Goal: Transaction & Acquisition: Purchase product/service

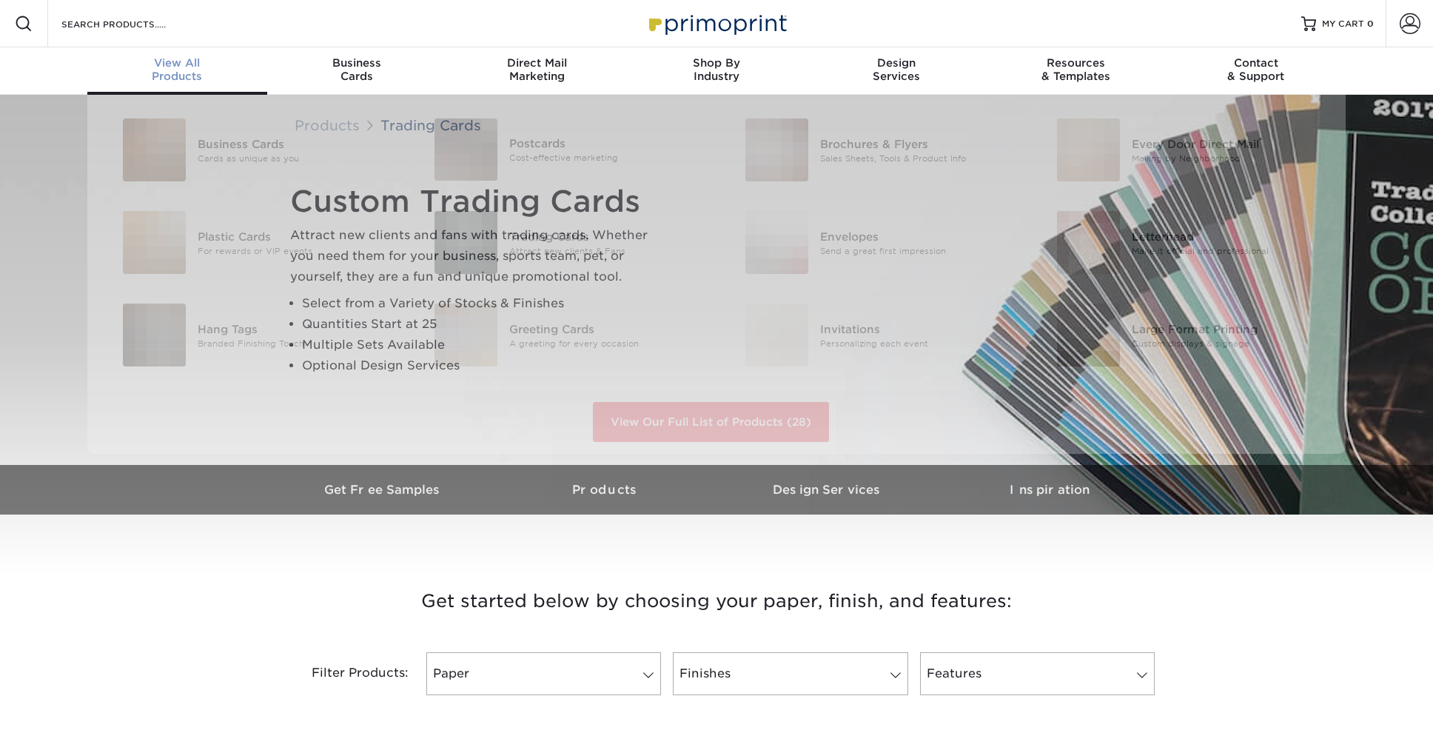
click at [198, 76] on div "View All Products" at bounding box center [177, 69] width 180 height 27
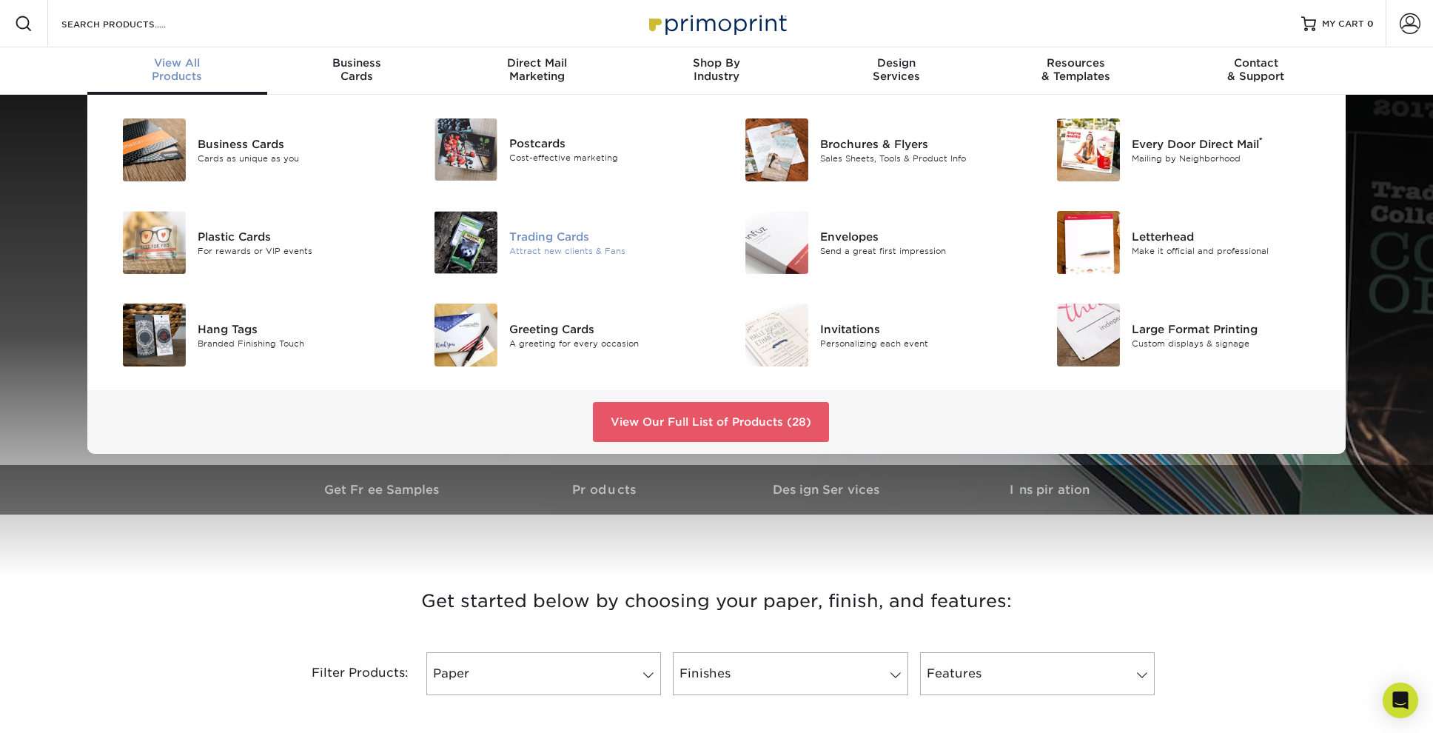
click at [561, 238] on div "Trading Cards" at bounding box center [607, 236] width 196 height 16
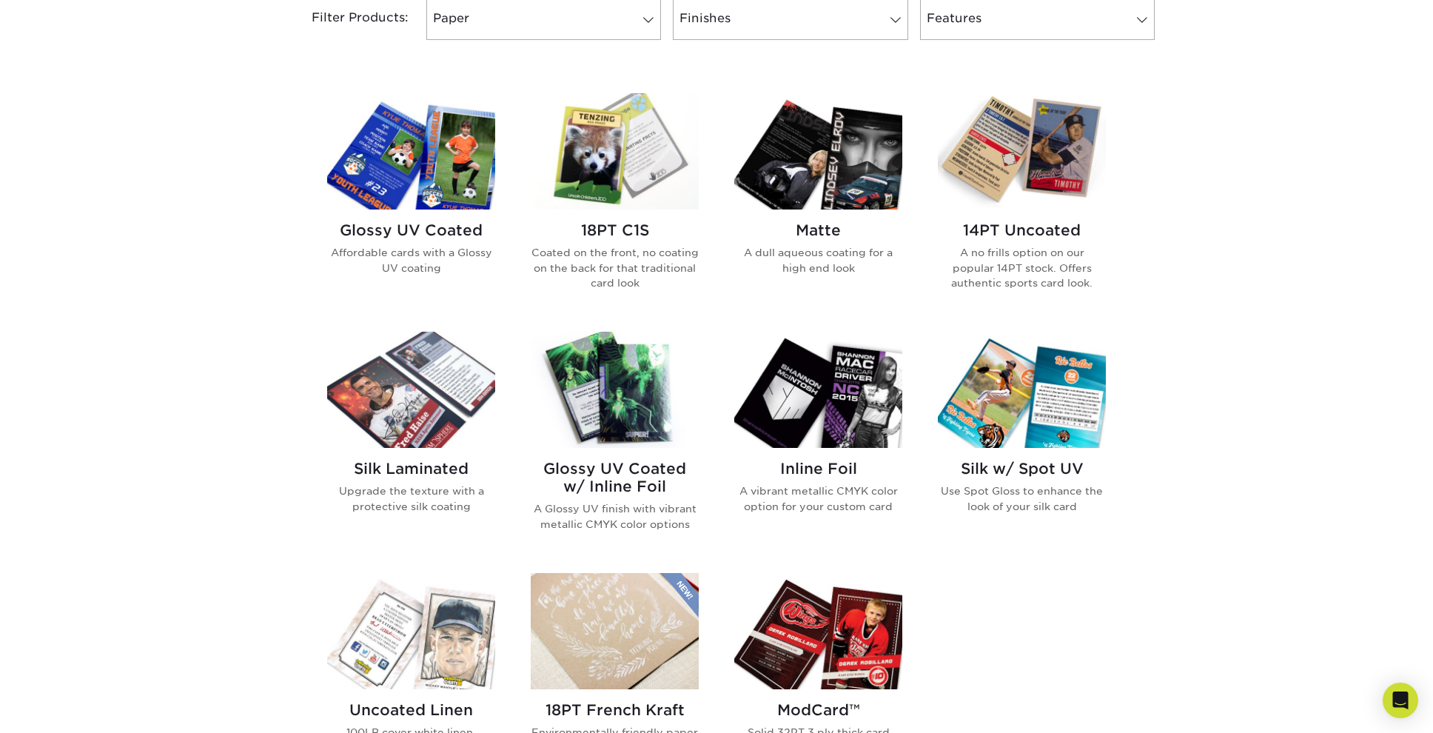
scroll to position [655, 0]
click at [457, 229] on h2 "Glossy UV Coated" at bounding box center [411, 230] width 168 height 18
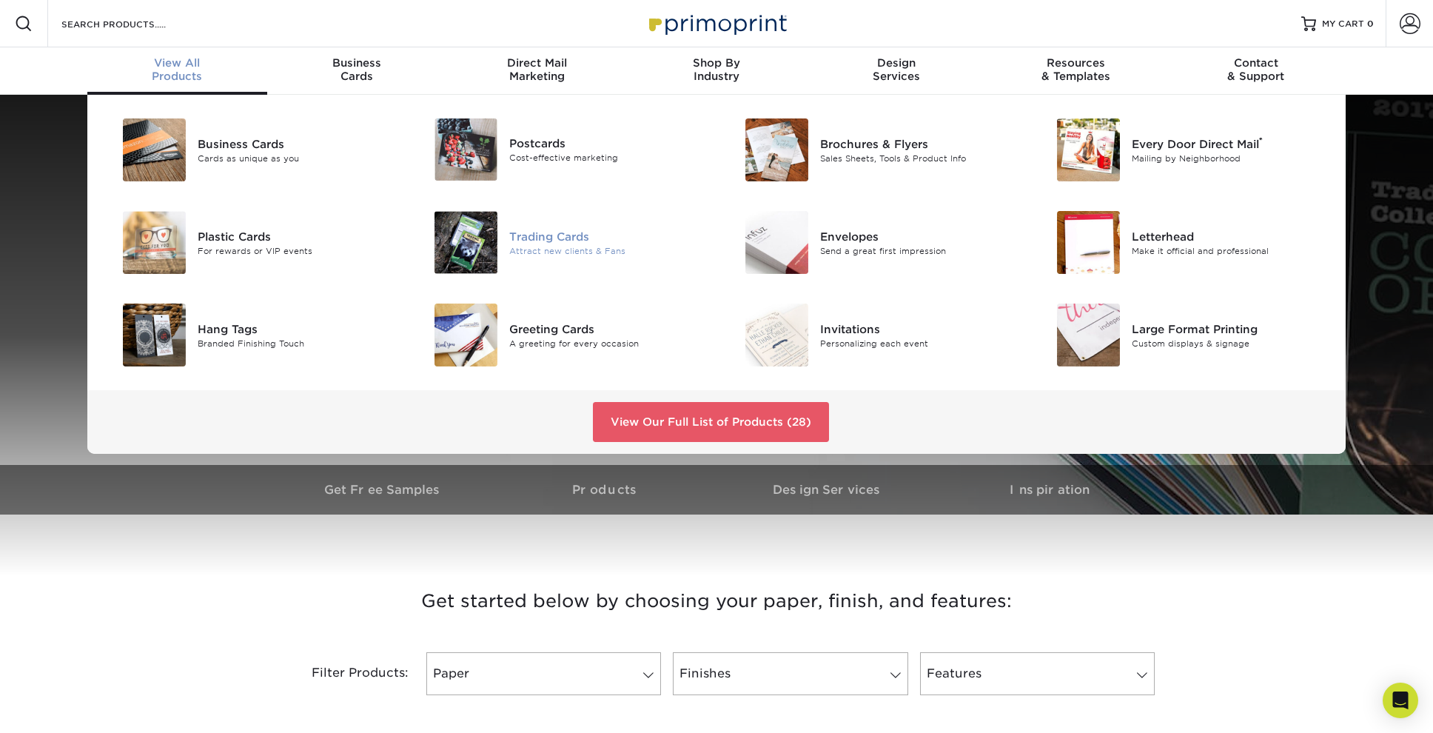
click at [577, 238] on div "Trading Cards" at bounding box center [607, 236] width 196 height 16
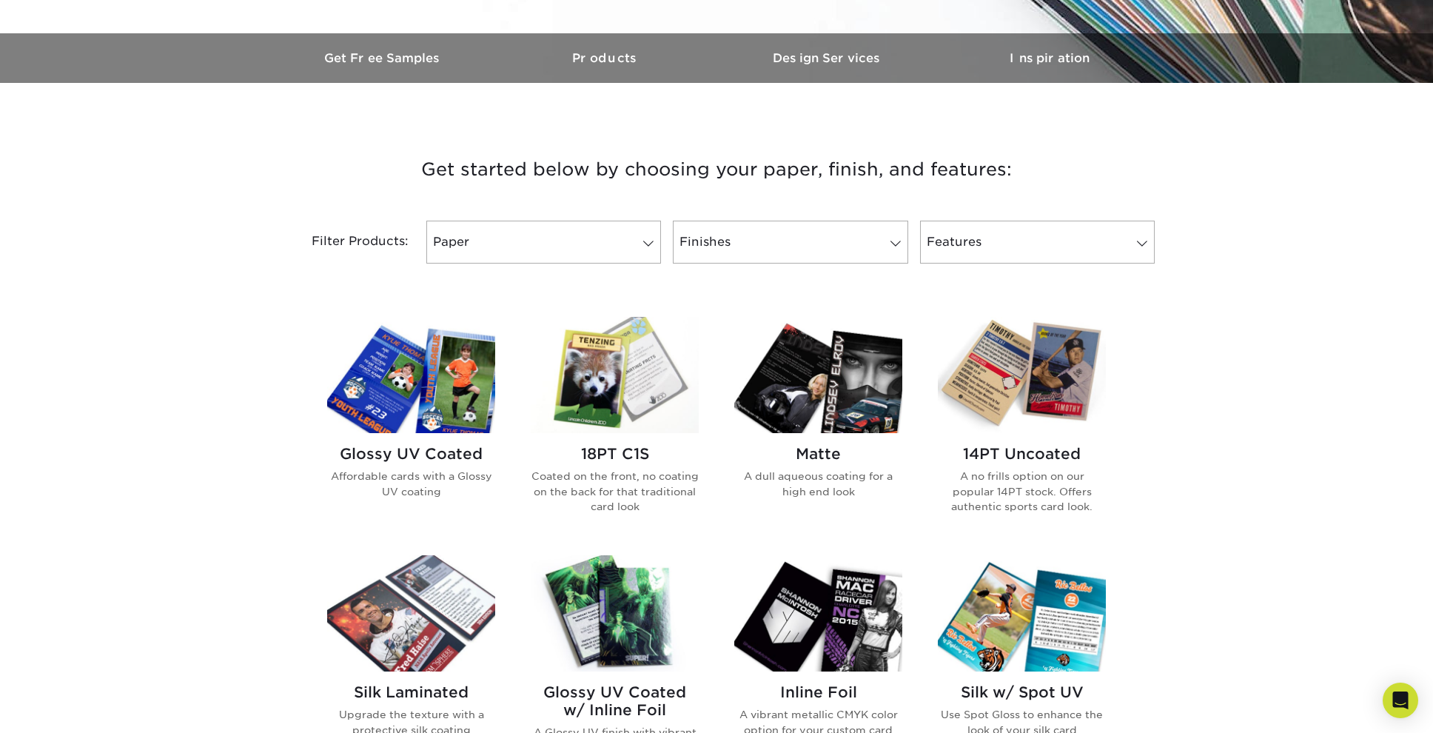
scroll to position [429, 0]
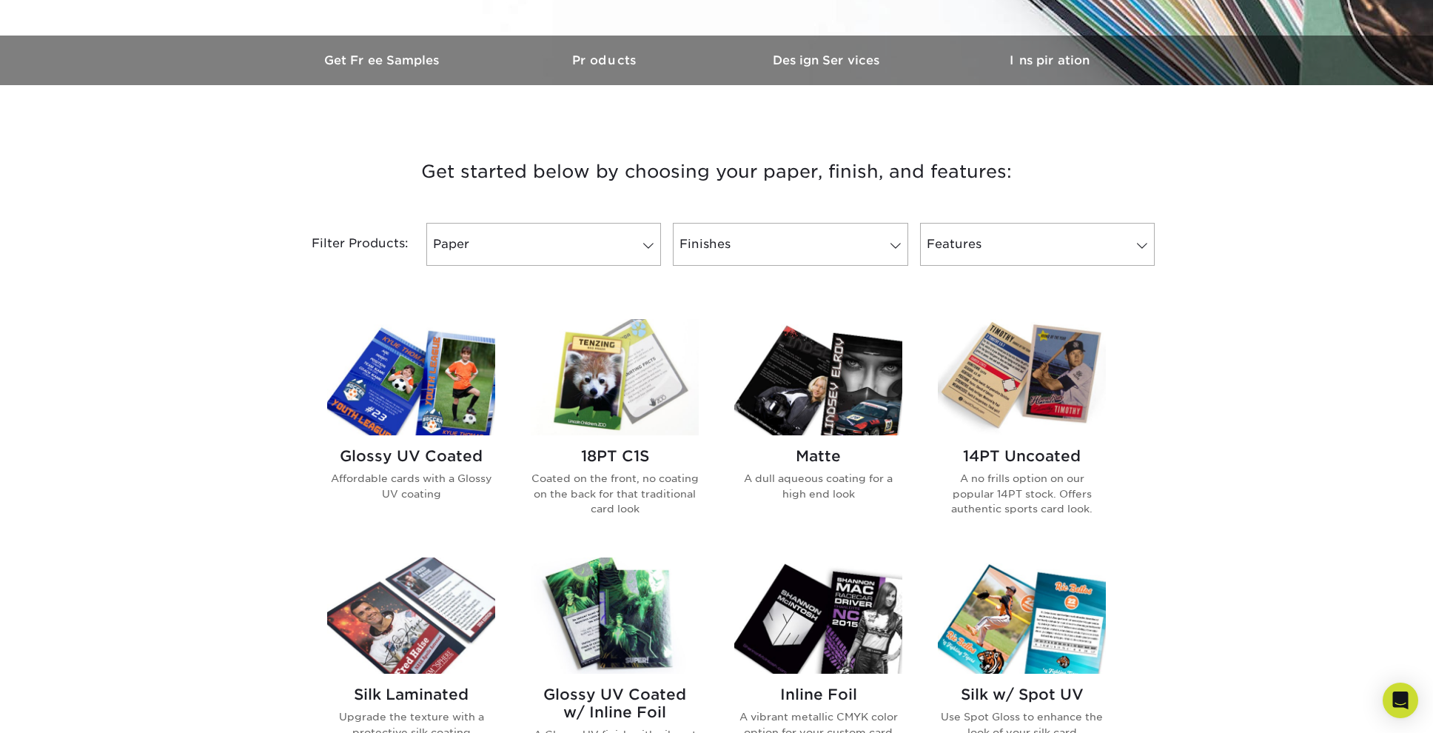
click at [1087, 386] on img at bounding box center [1022, 377] width 168 height 116
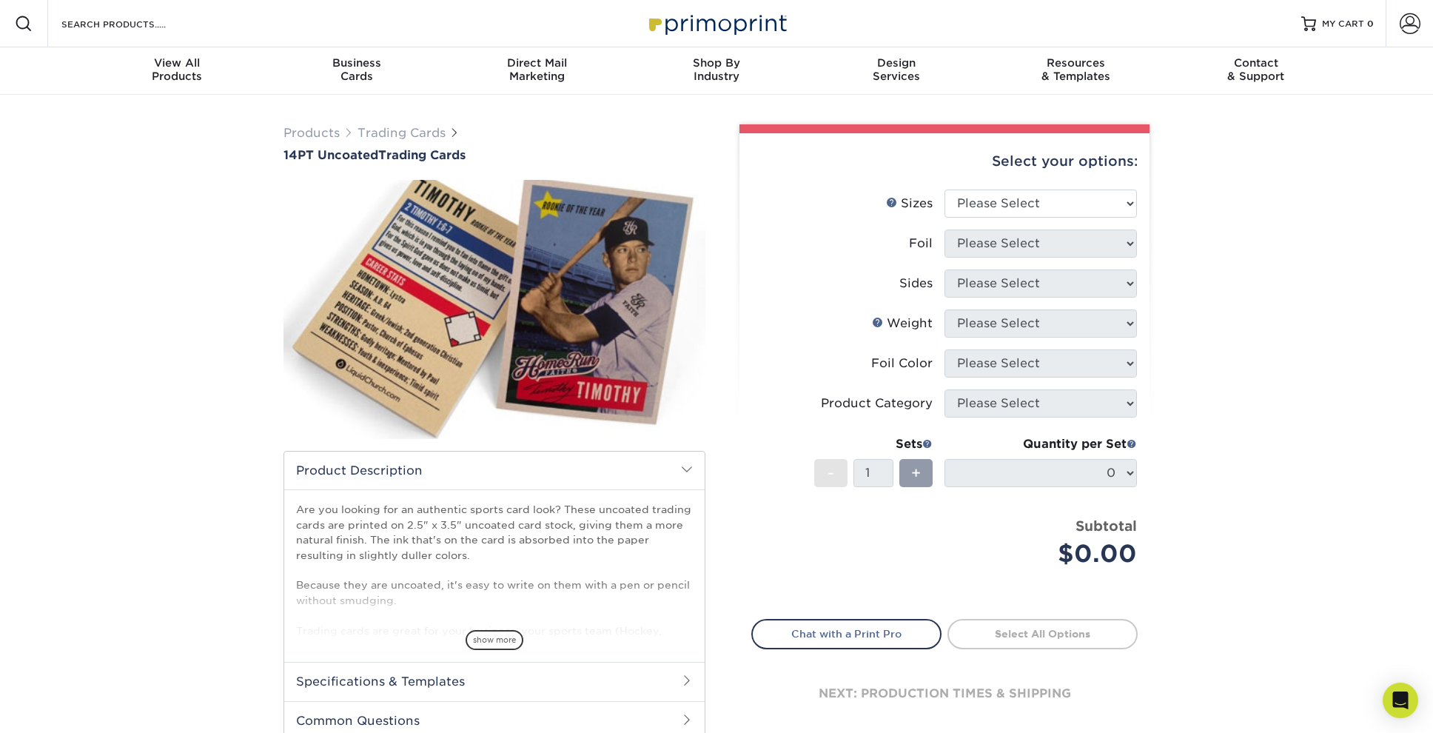
click at [493, 643] on span "show more" at bounding box center [495, 640] width 58 height 20
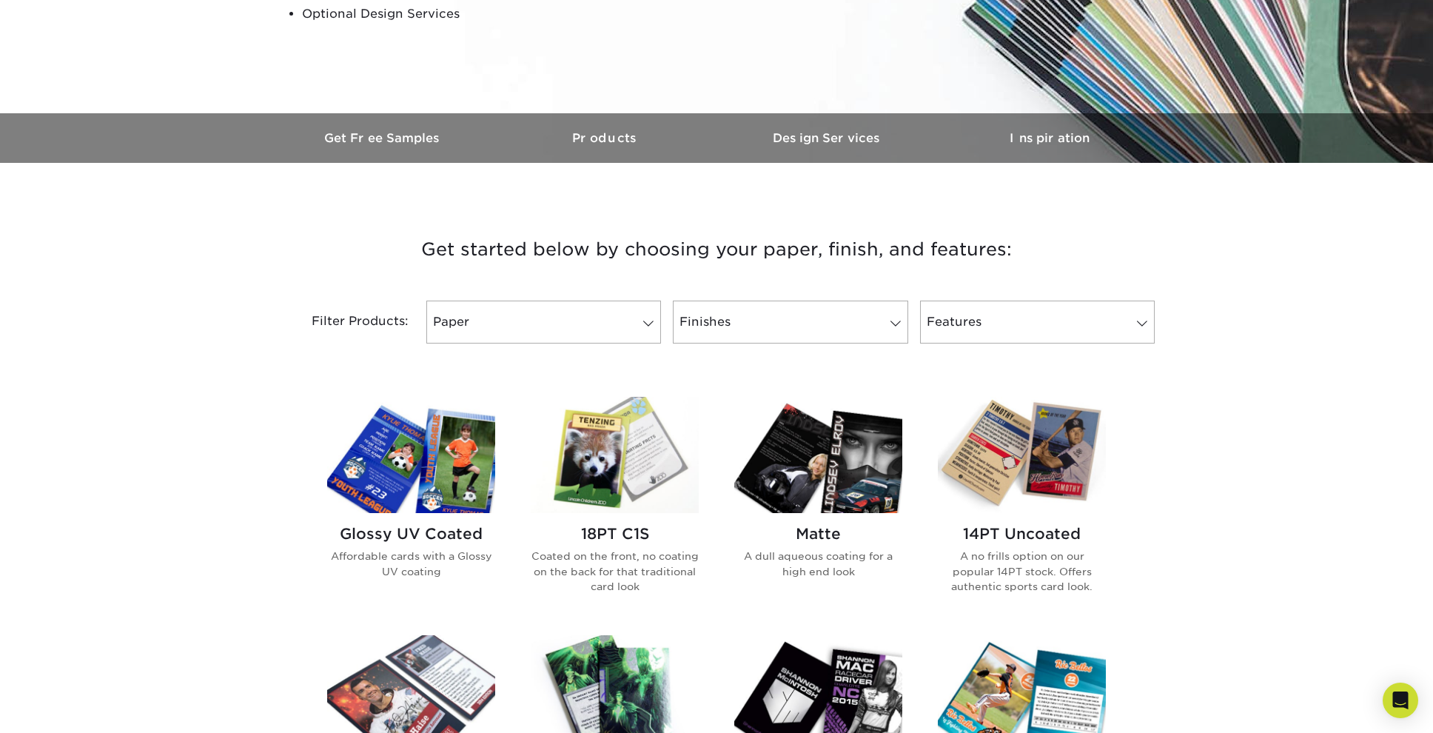
scroll to position [383, 0]
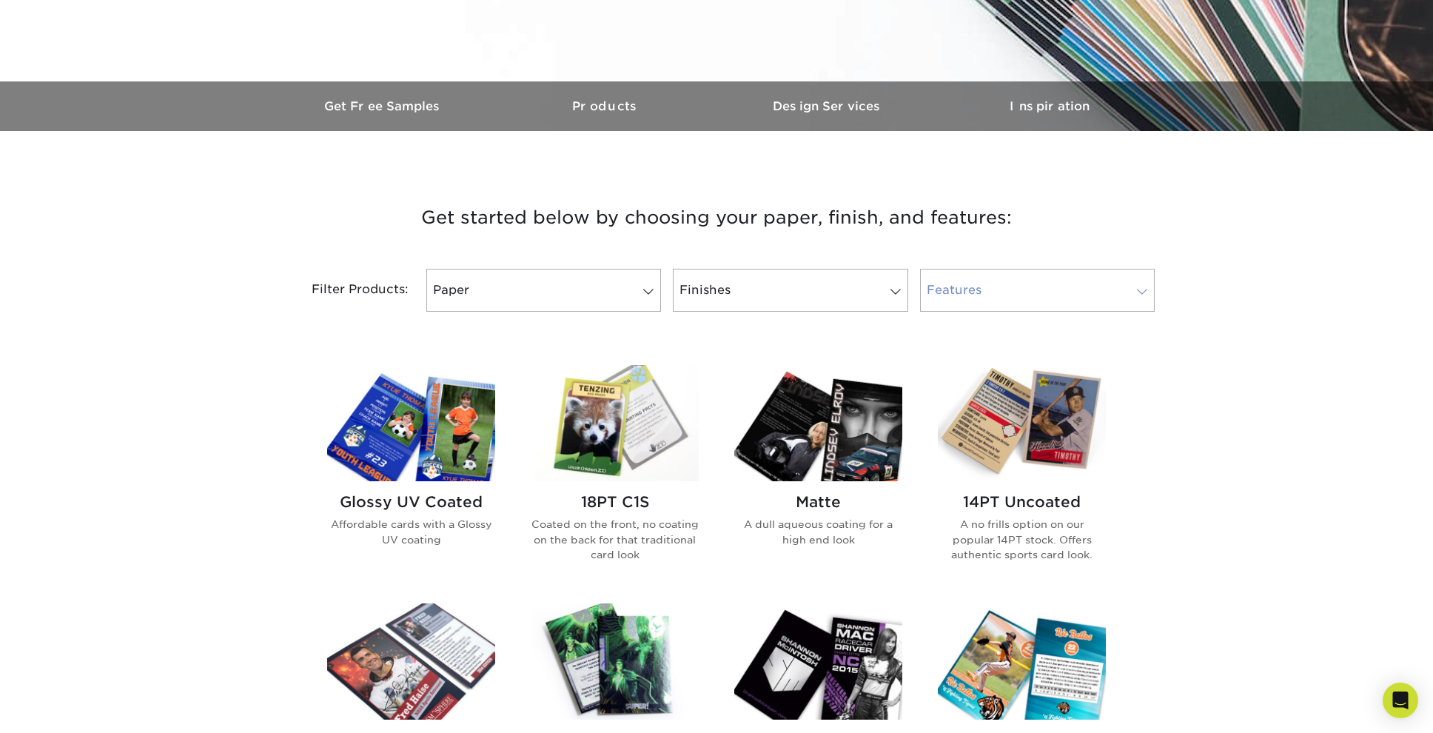
click at [1145, 293] on span at bounding box center [1142, 292] width 21 height 12
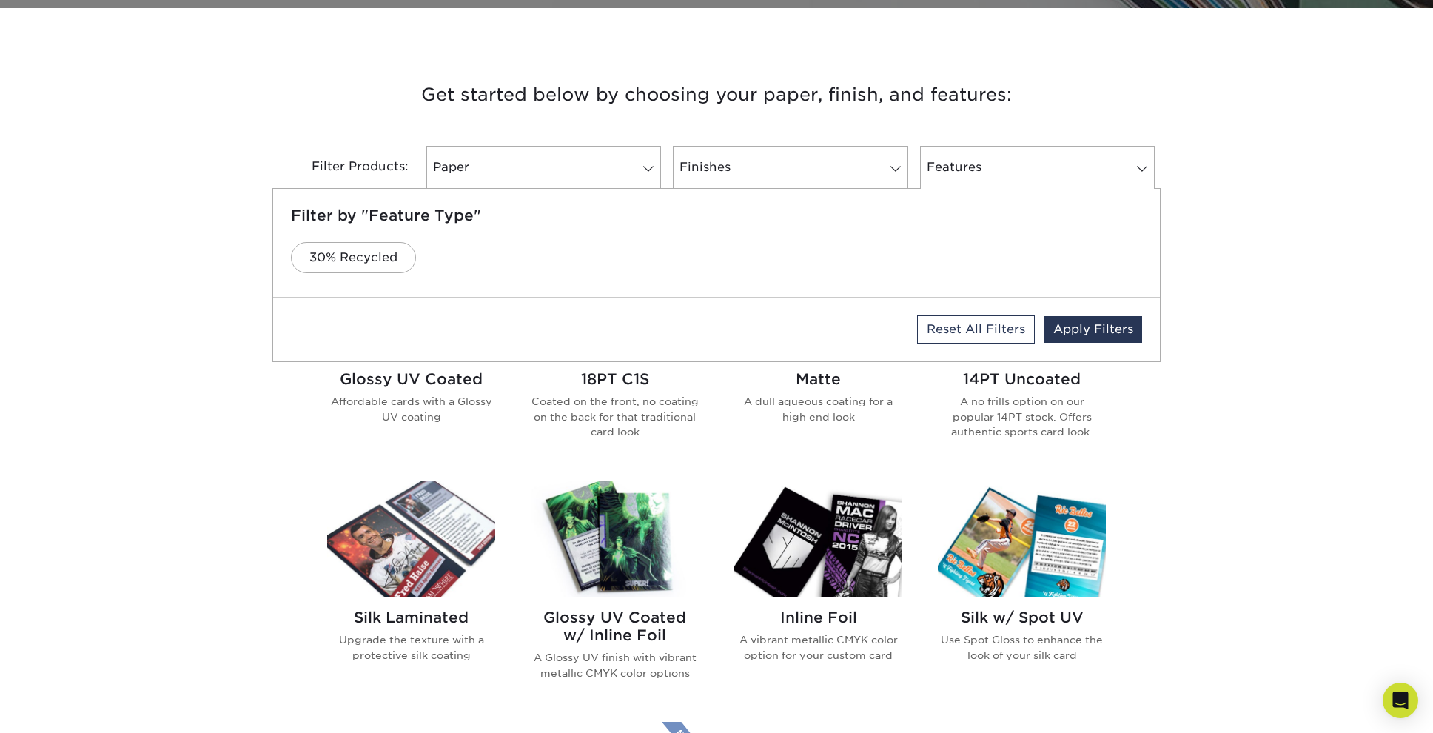
scroll to position [852, 0]
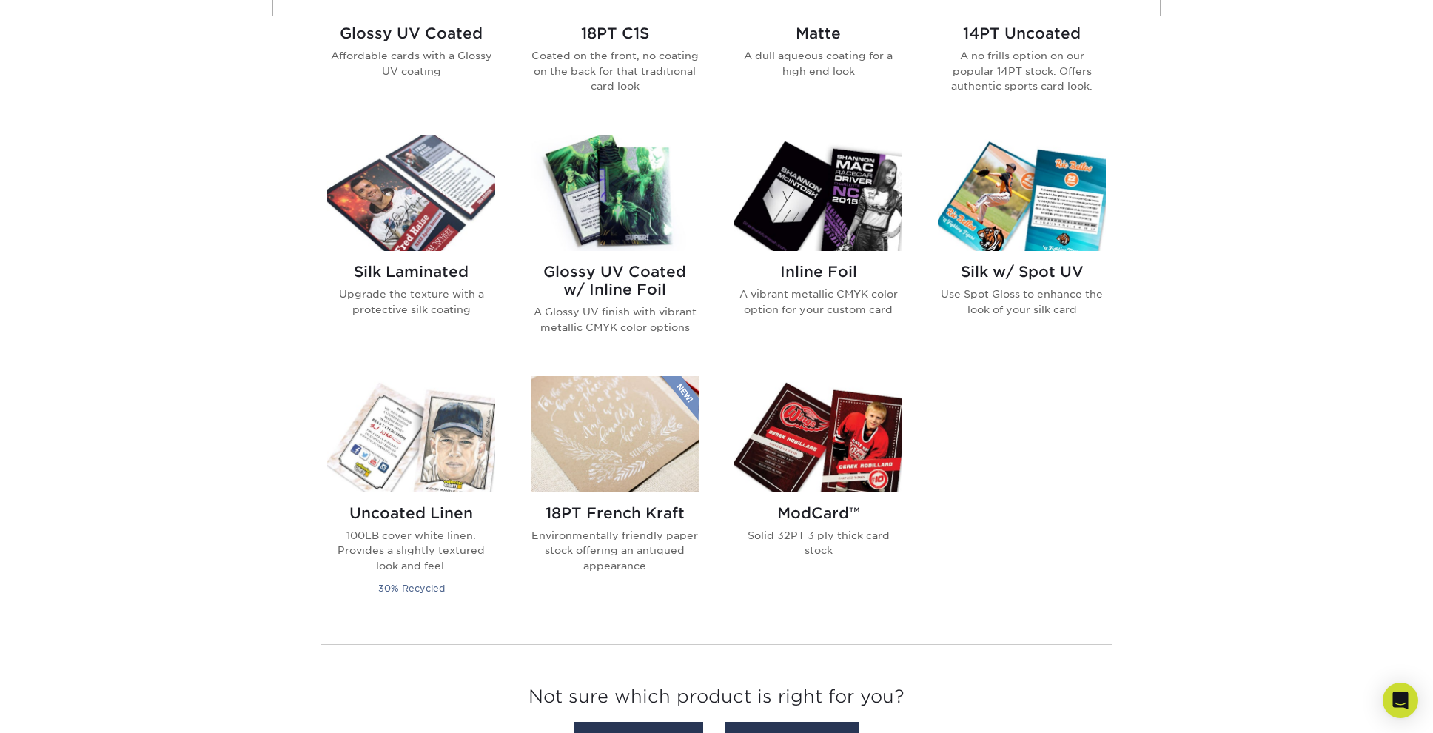
click at [1004, 217] on img at bounding box center [1022, 193] width 168 height 116
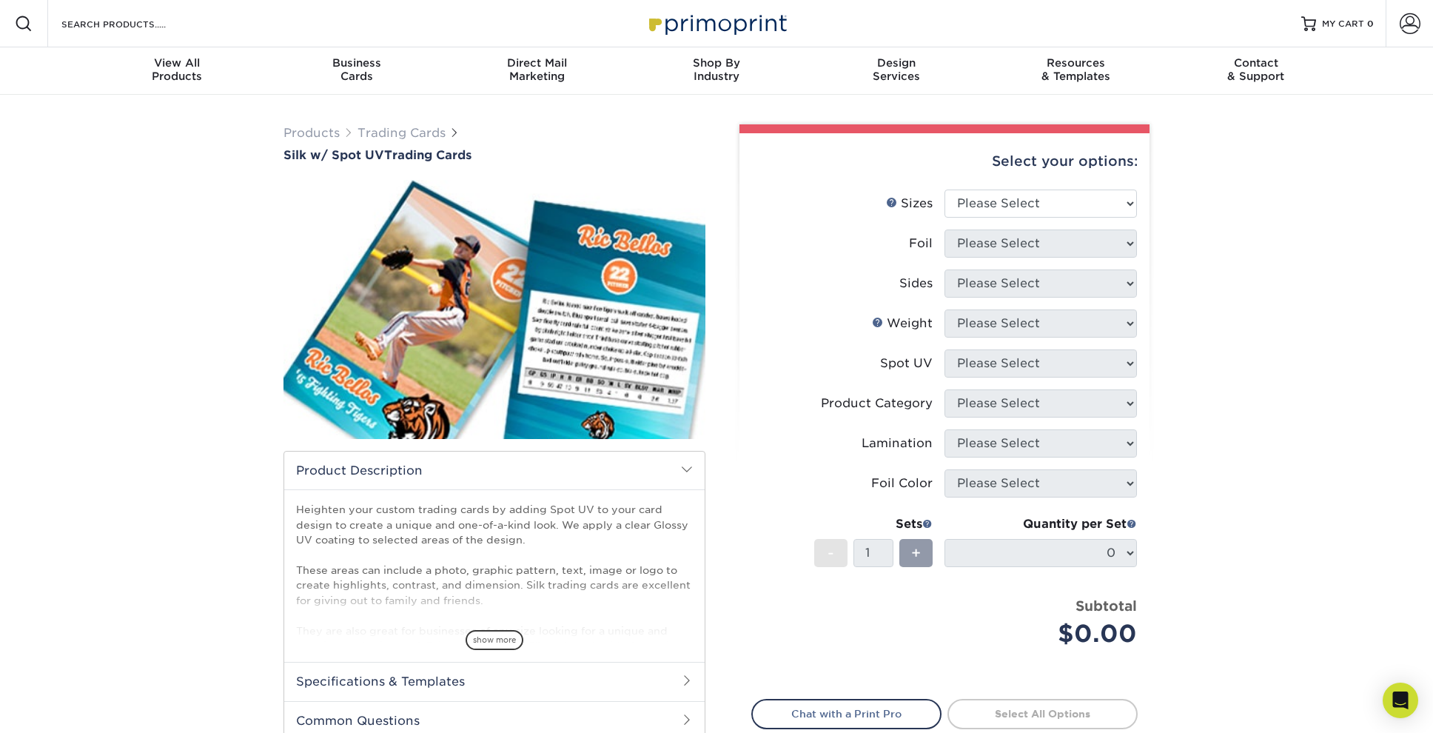
click at [630, 317] on img at bounding box center [495, 310] width 422 height 292
click at [1128, 204] on select "Please Select 2.5" x 3.5"" at bounding box center [1041, 204] width 192 height 28
click at [945, 190] on select "Please Select 2.5" x 3.5"" at bounding box center [1041, 204] width 192 height 28
click at [1133, 203] on select "Please Select 2.5" x 3.5"" at bounding box center [1041, 204] width 192 height 28
select select "2.50x3.50"
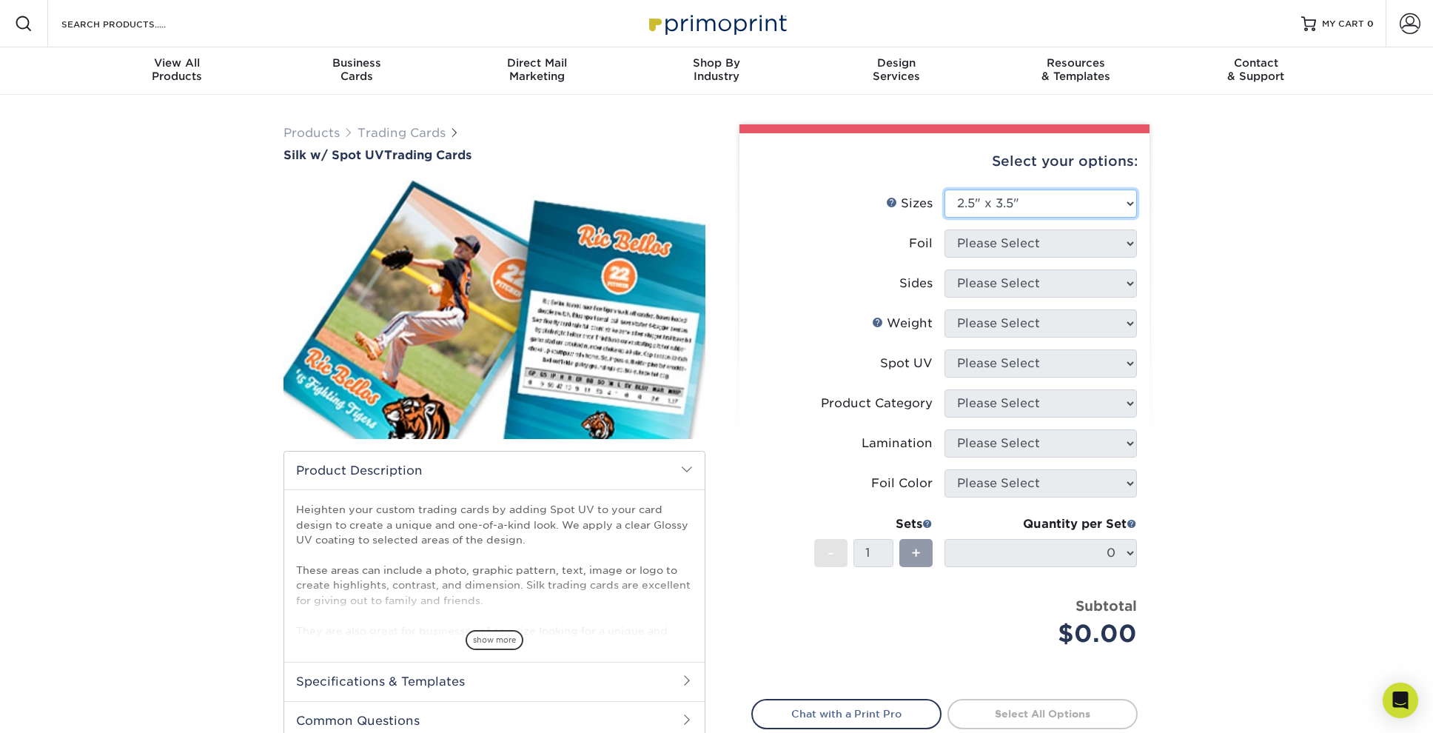
click at [945, 190] on select "Please Select 2.5" x 3.5"" at bounding box center [1041, 204] width 192 height 28
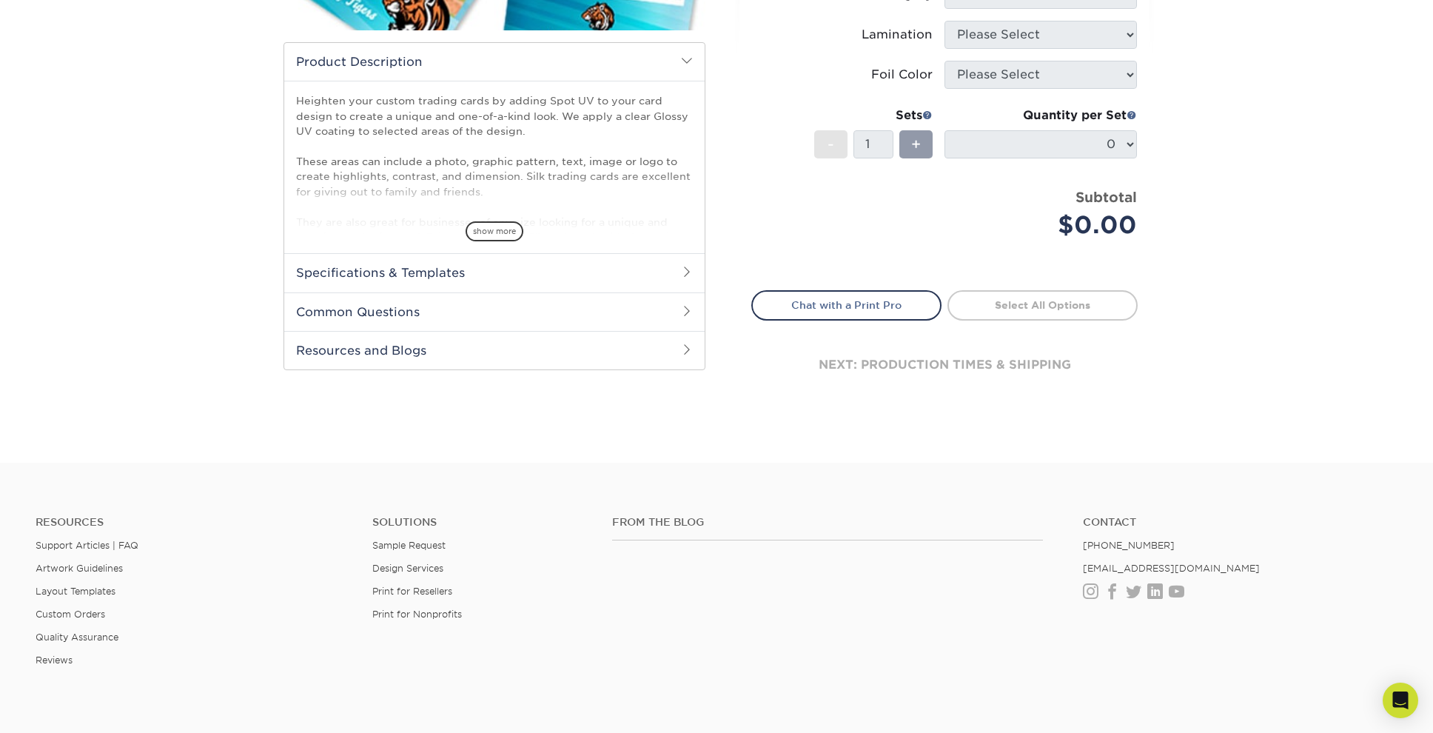
scroll to position [268, 0]
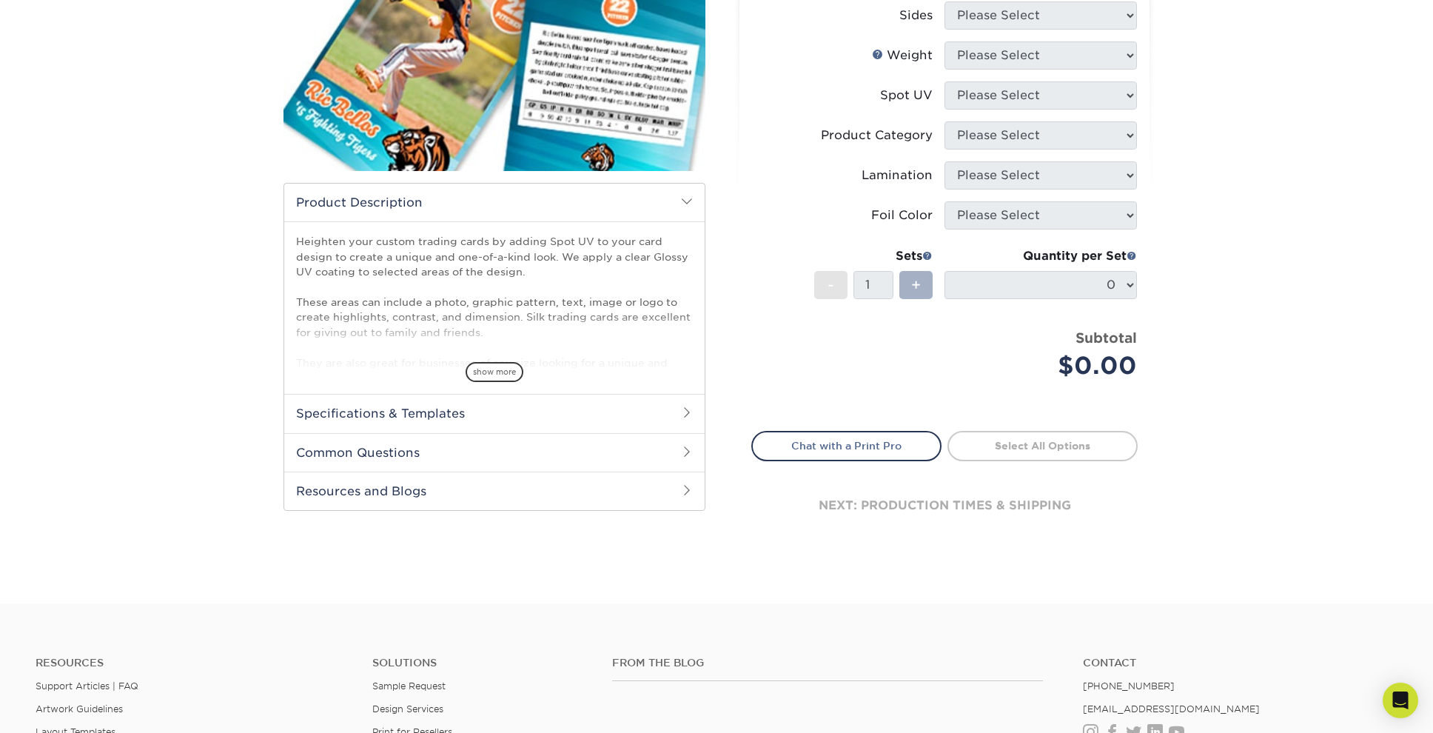
click at [917, 278] on span "+" at bounding box center [916, 285] width 10 height 22
click at [828, 285] on span "-" at bounding box center [831, 285] width 7 height 22
click at [687, 417] on span at bounding box center [687, 412] width 12 height 12
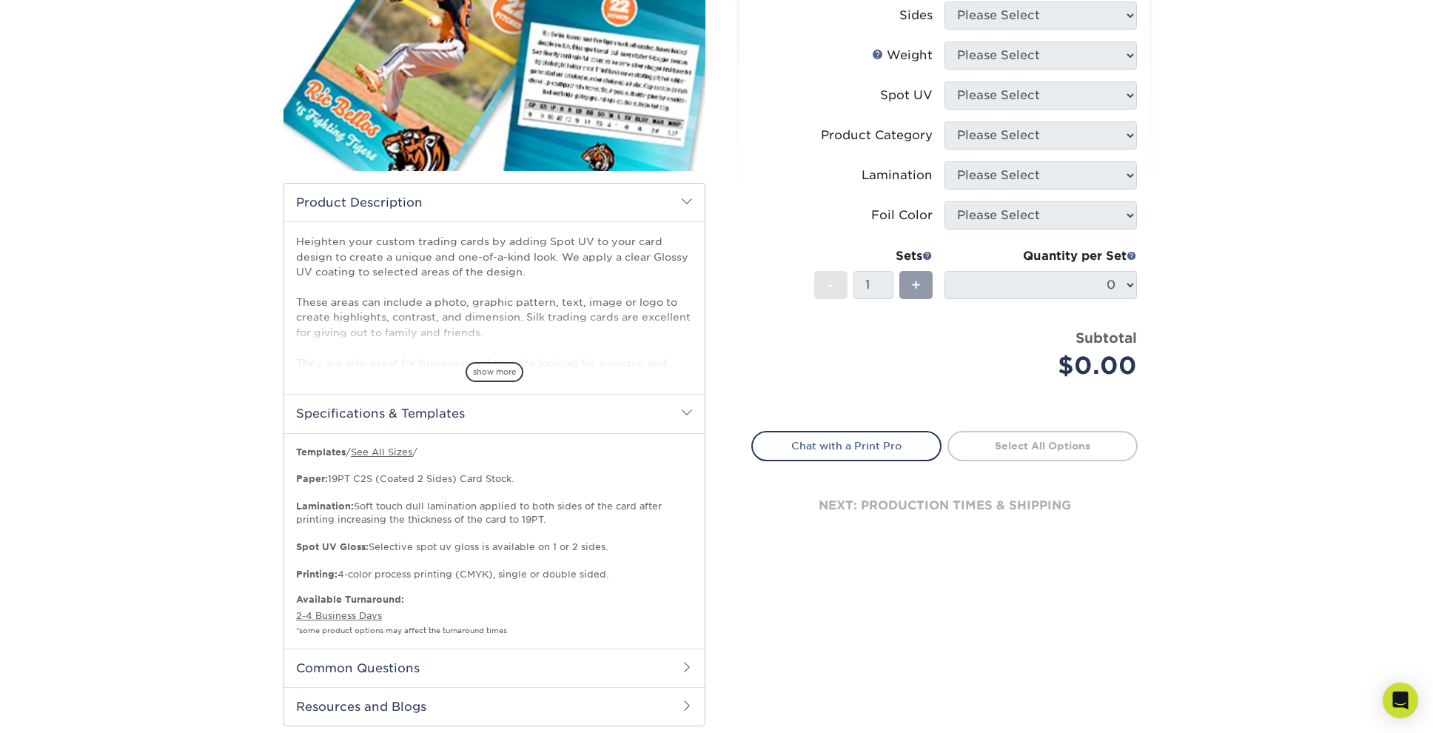
scroll to position [300, 0]
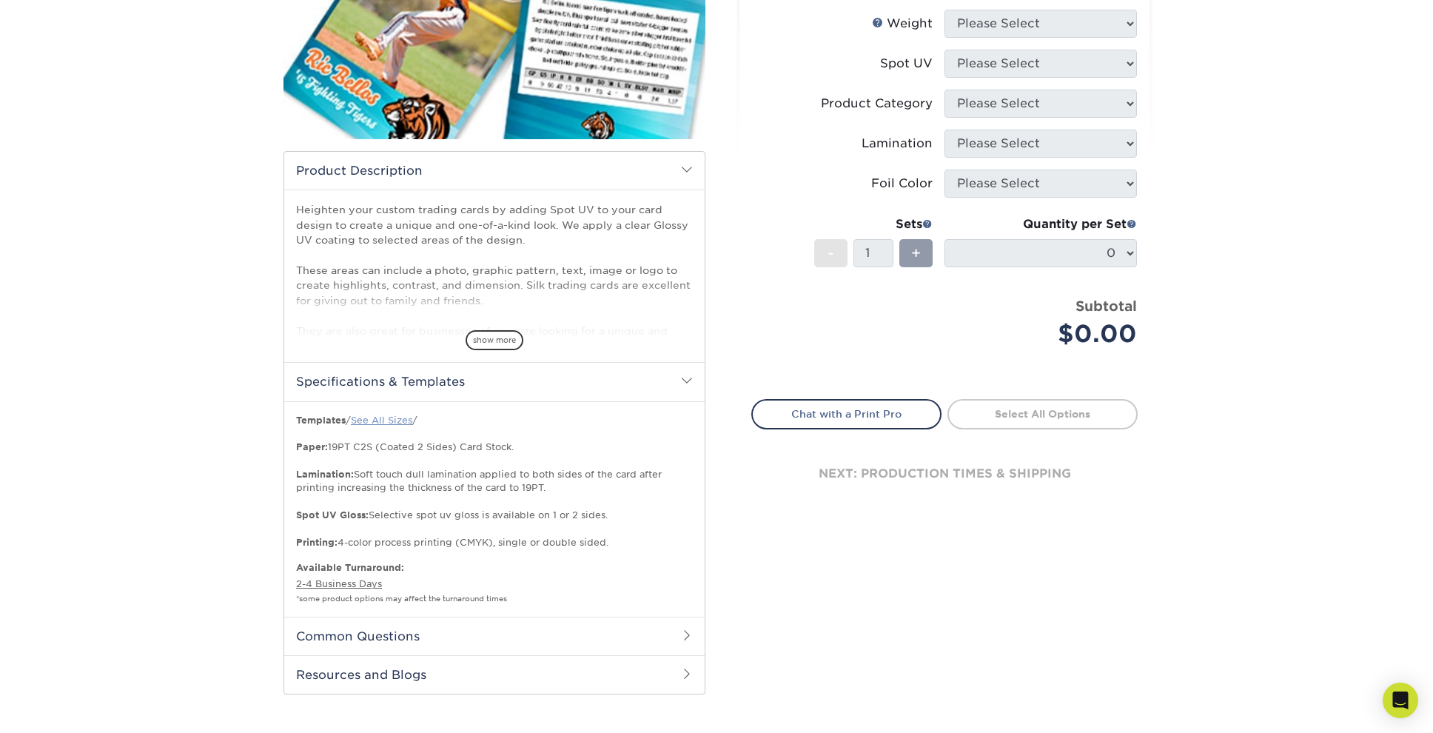
click at [398, 424] on link "See All Sizes" at bounding box center [381, 420] width 61 height 11
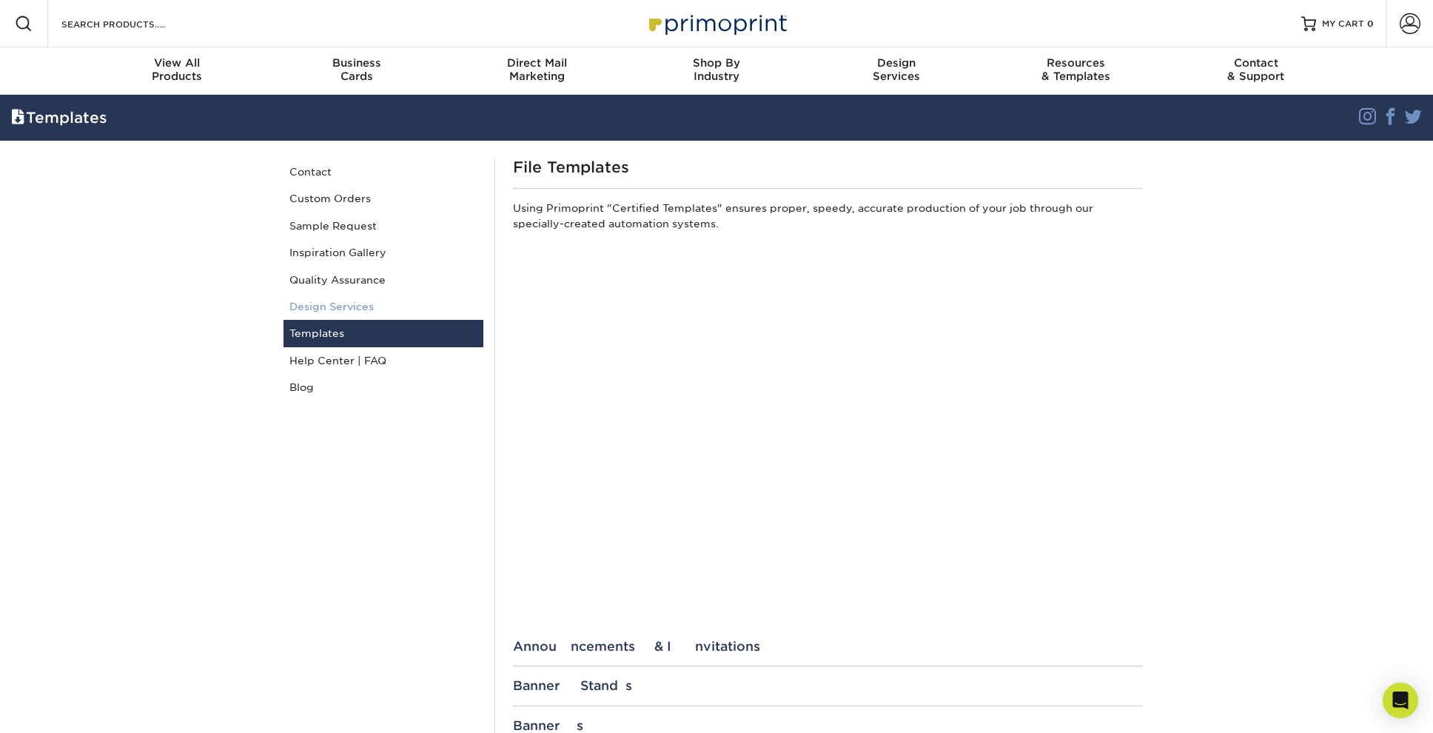
click at [336, 307] on link "Design Services" at bounding box center [384, 306] width 200 height 27
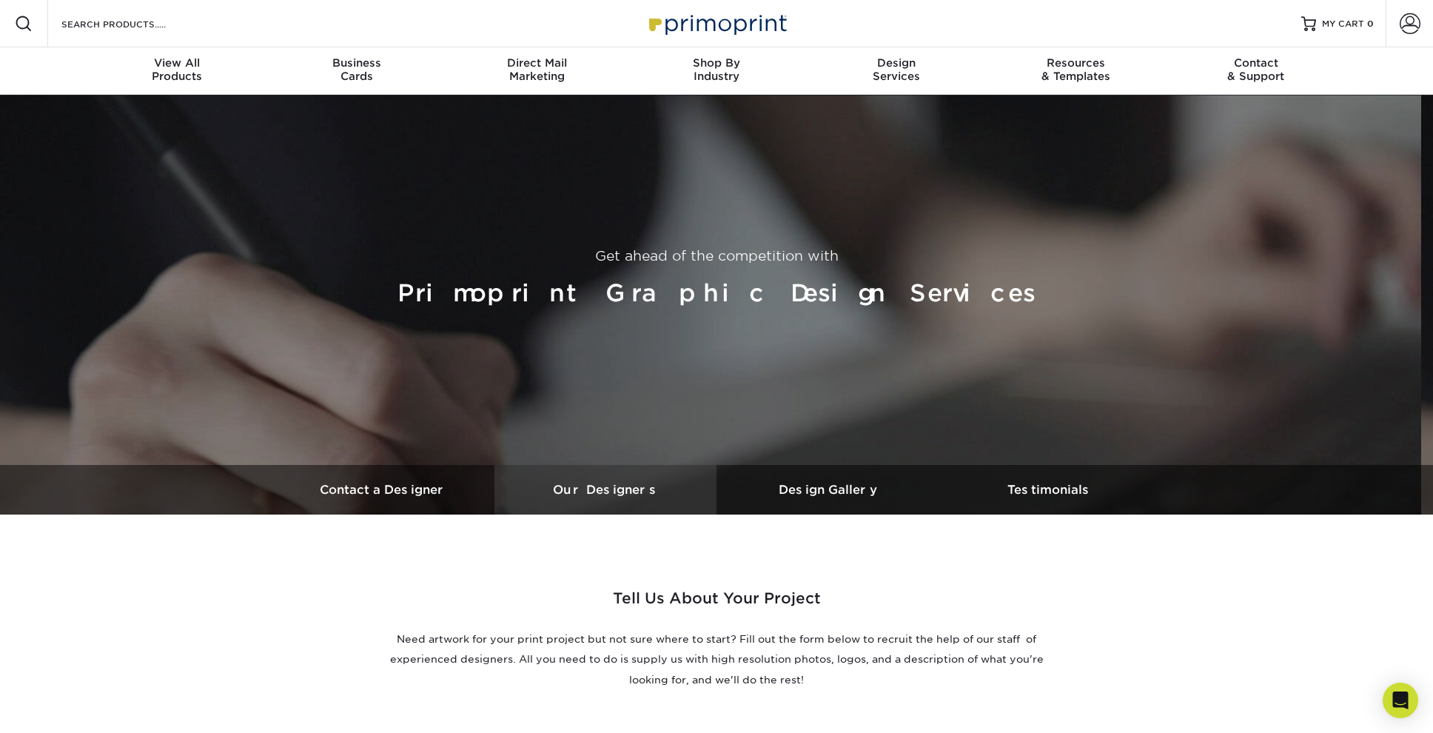
click at [597, 489] on h3 "Our Designers" at bounding box center [606, 490] width 222 height 14
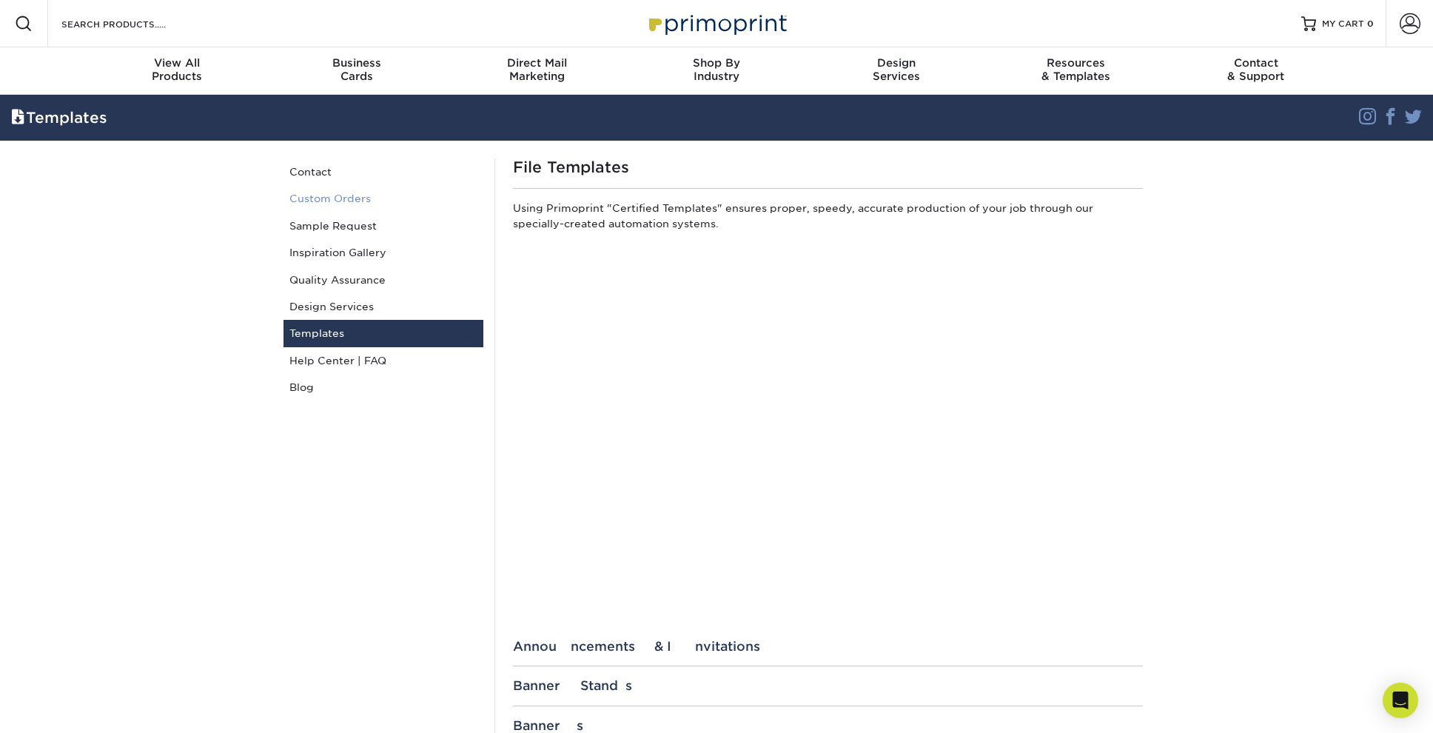
click at [344, 195] on link "Custom Orders" at bounding box center [384, 198] width 200 height 27
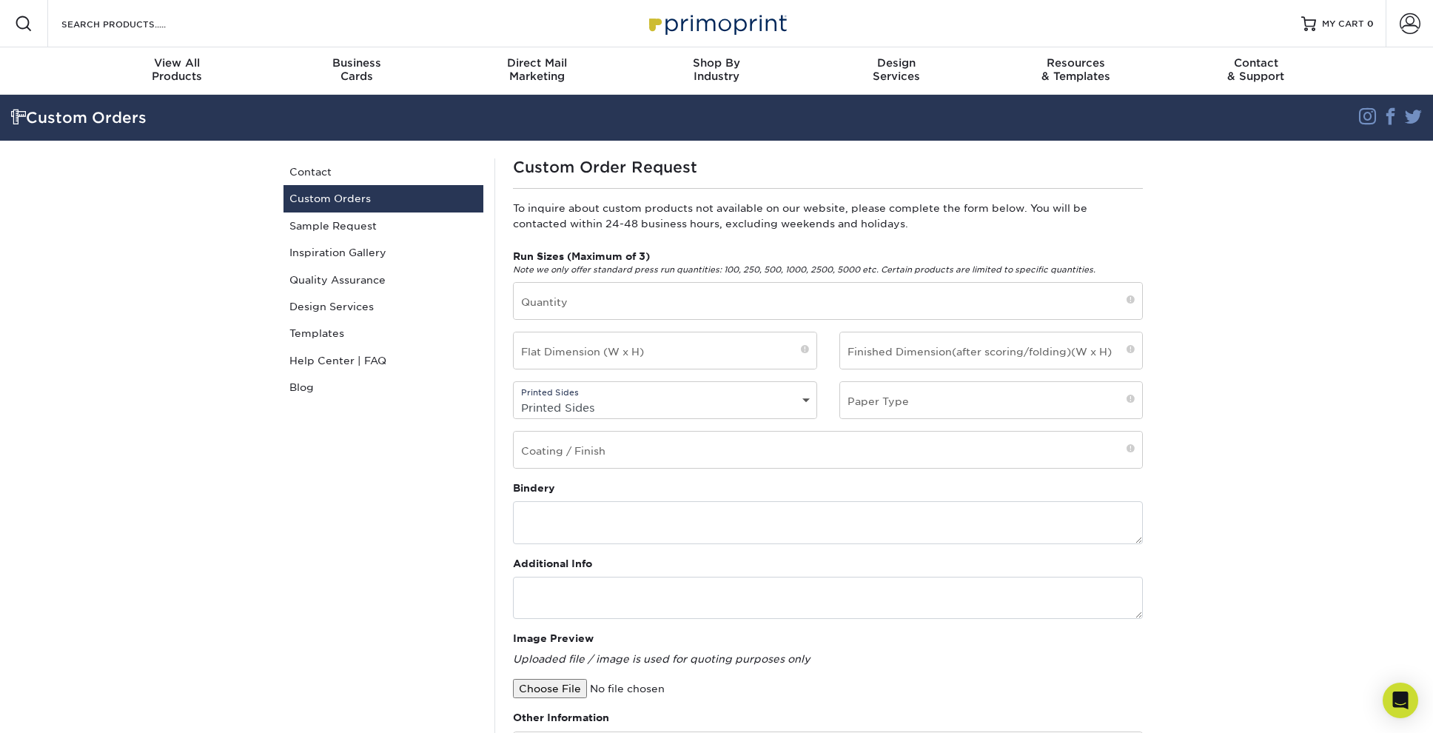
click at [805, 400] on select "Printed Sides 4/0 - Single Sided 4/4 - Double Sided" at bounding box center [665, 407] width 303 height 21
select select "4/4 - Double Sided"
click at [514, 397] on select "Printed Sides 4/0 - Single Sided 4/4 - Double Sided" at bounding box center [665, 407] width 303 height 21
click at [1133, 408] on input "text" at bounding box center [991, 400] width 303 height 36
click at [356, 227] on link "Sample Request" at bounding box center [384, 225] width 200 height 27
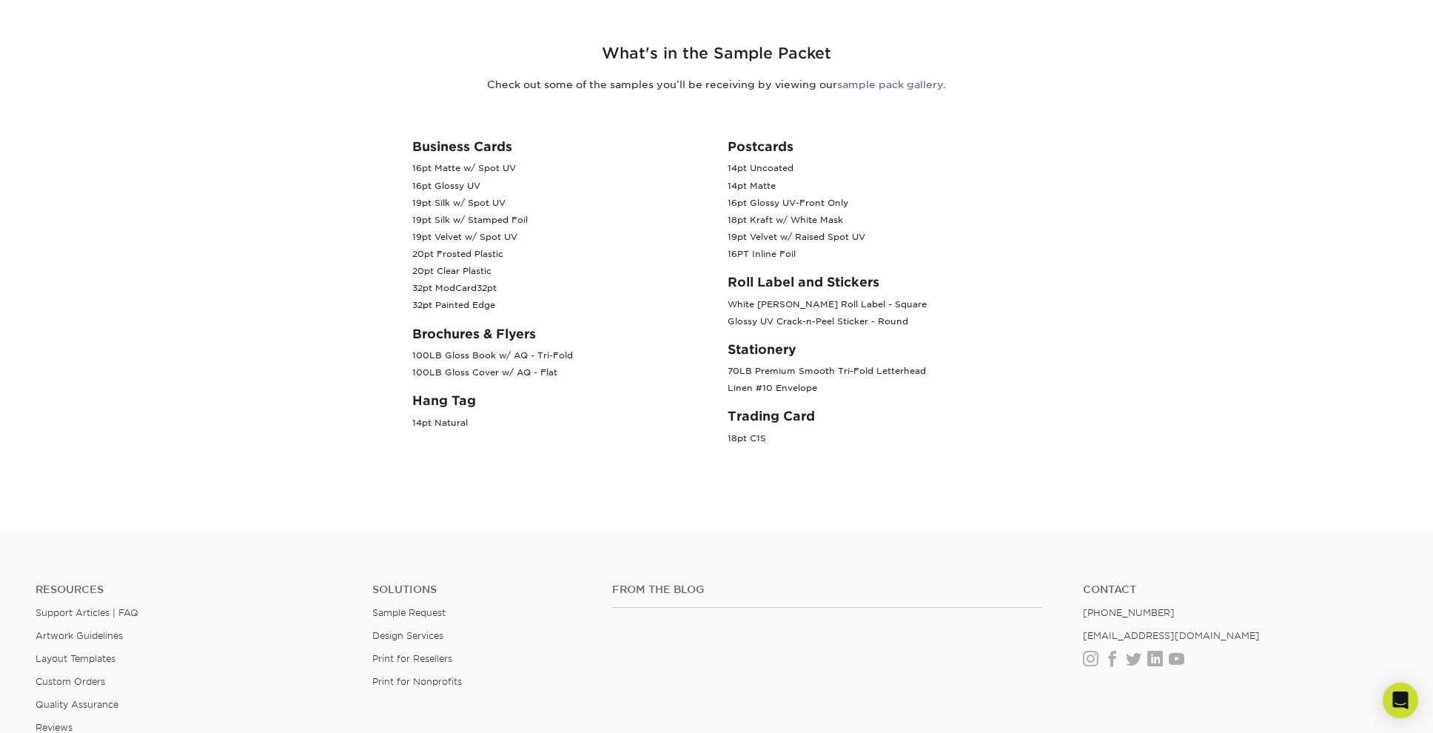
scroll to position [814, 0]
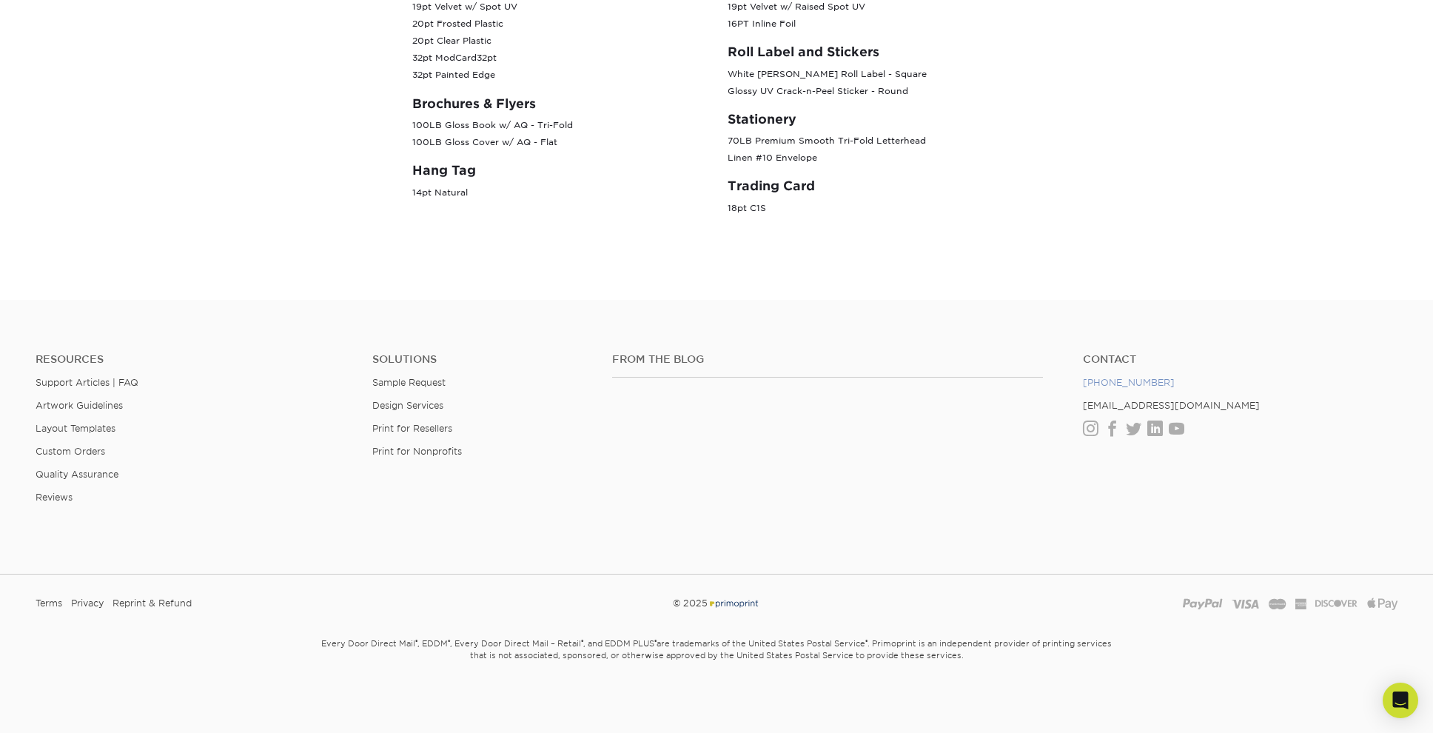
click at [1122, 381] on link "[PHONE_NUMBER]" at bounding box center [1129, 382] width 92 height 11
click at [429, 406] on link "Design Services" at bounding box center [407, 405] width 71 height 11
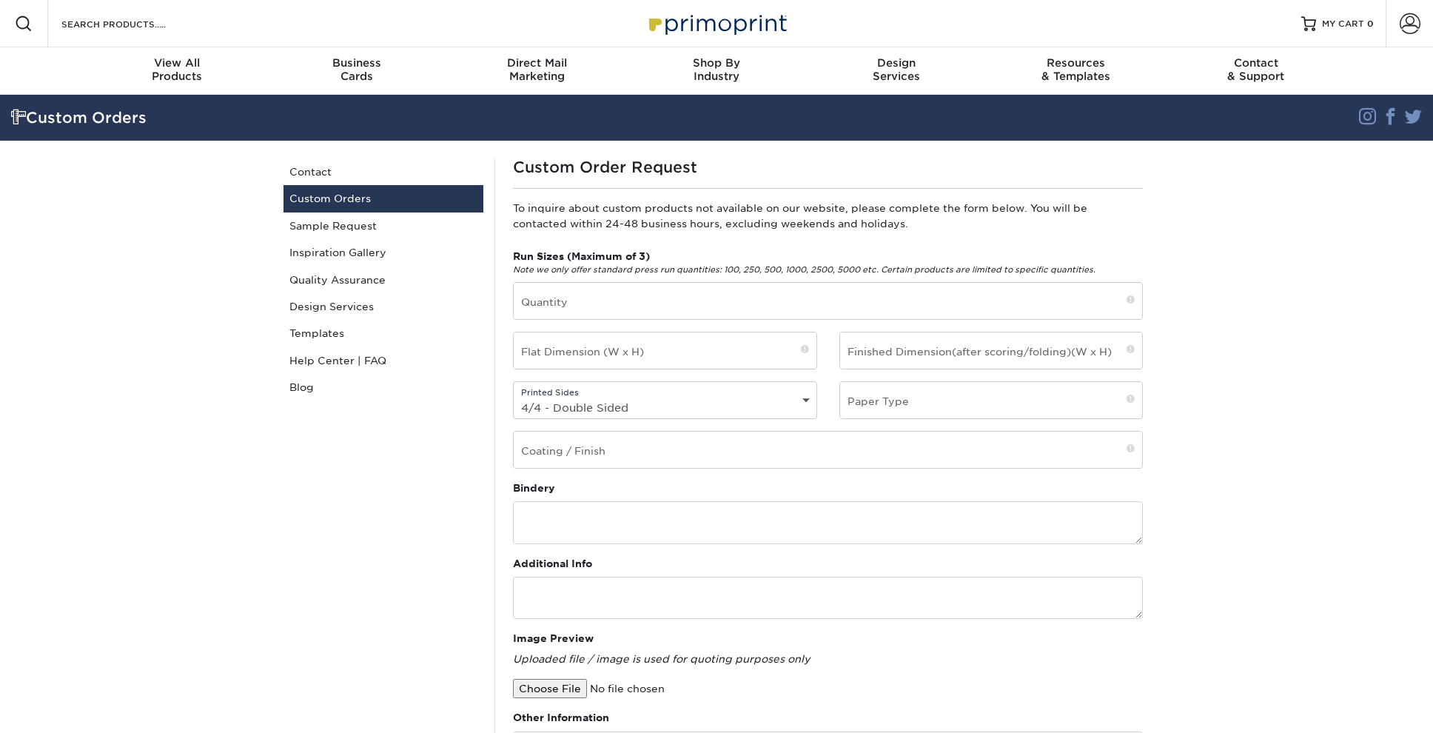
select select "4/4 - Double Sided"
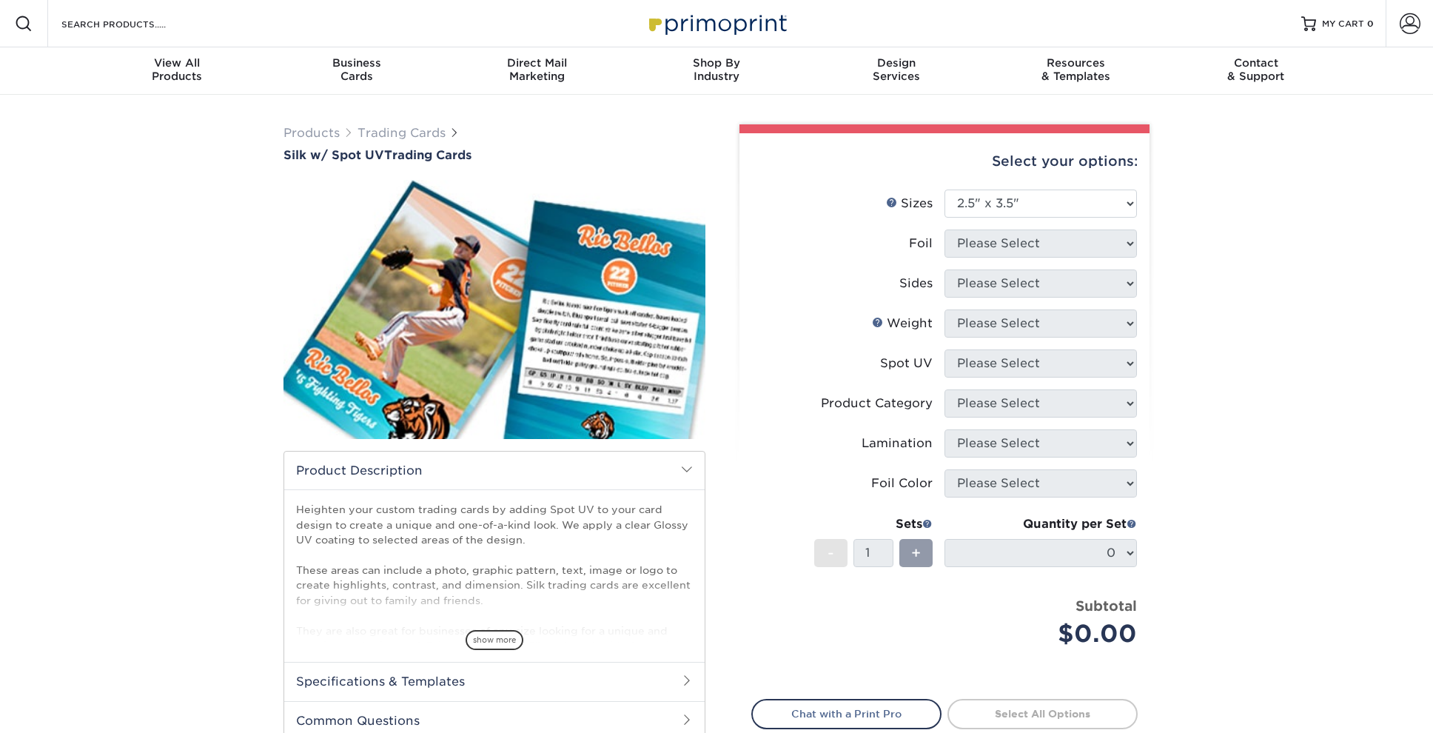
select select "2.50x3.50"
